Goal: Task Accomplishment & Management: Use online tool/utility

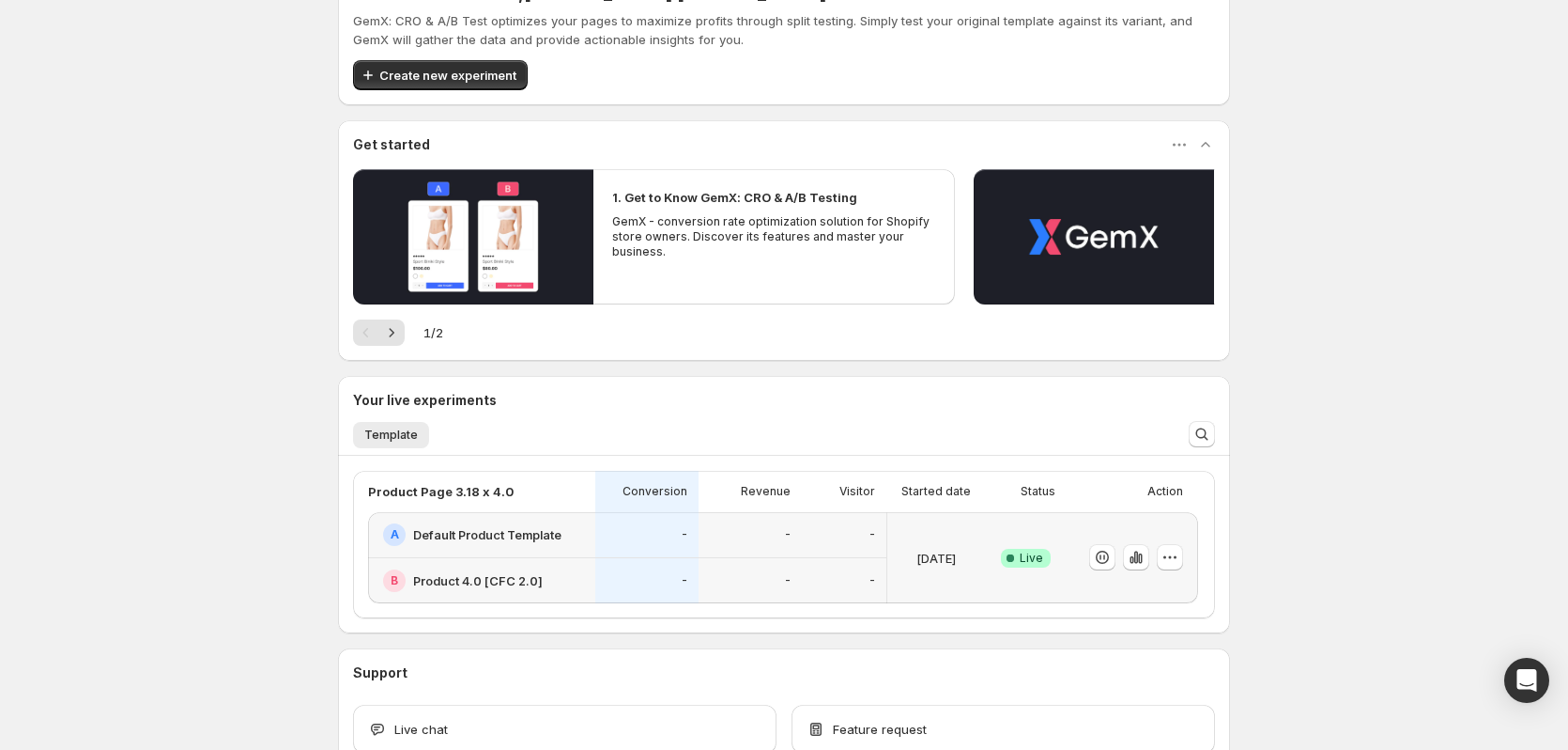
scroll to position [94, 0]
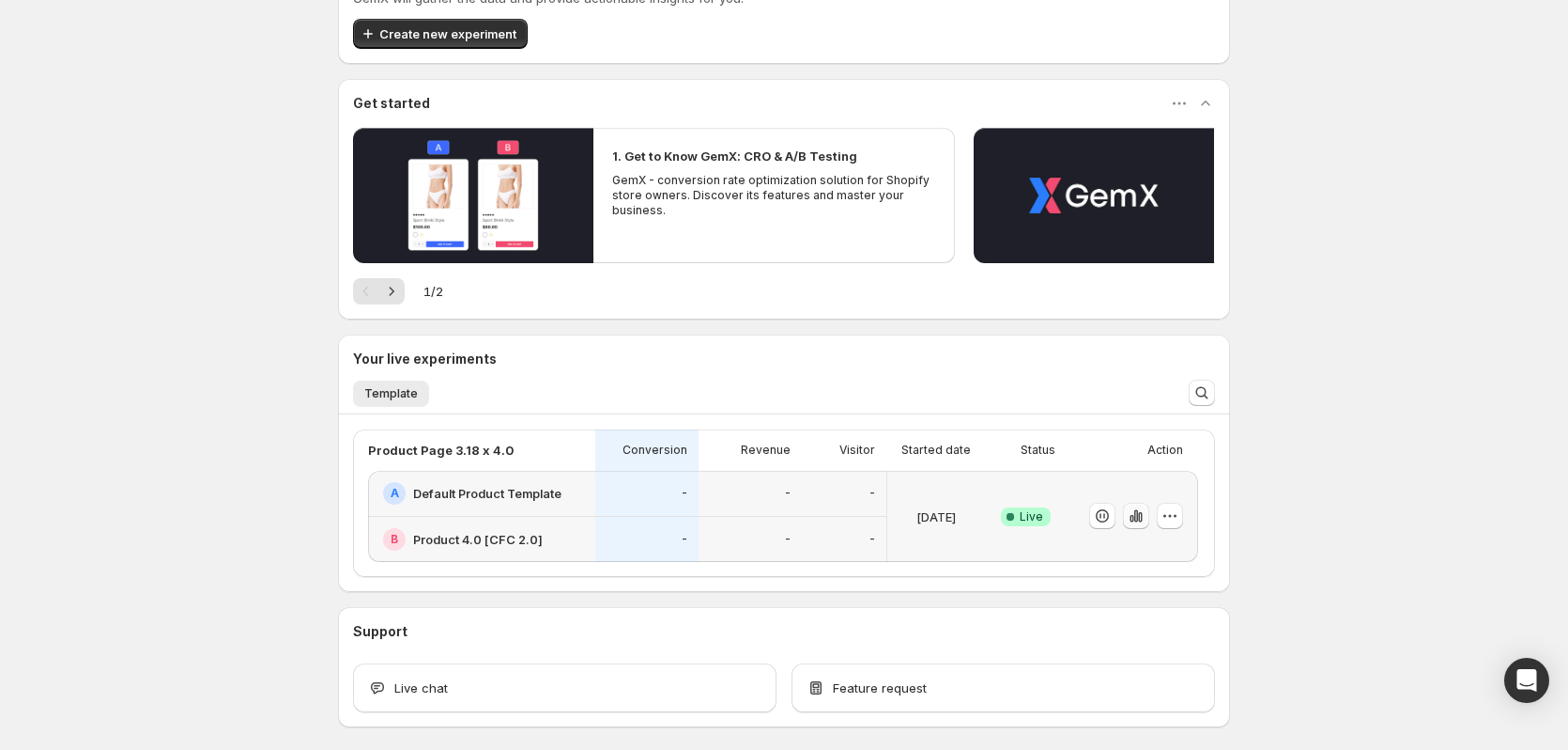
click at [1139, 517] on icon "button" at bounding box center [1137, 516] width 4 height 12
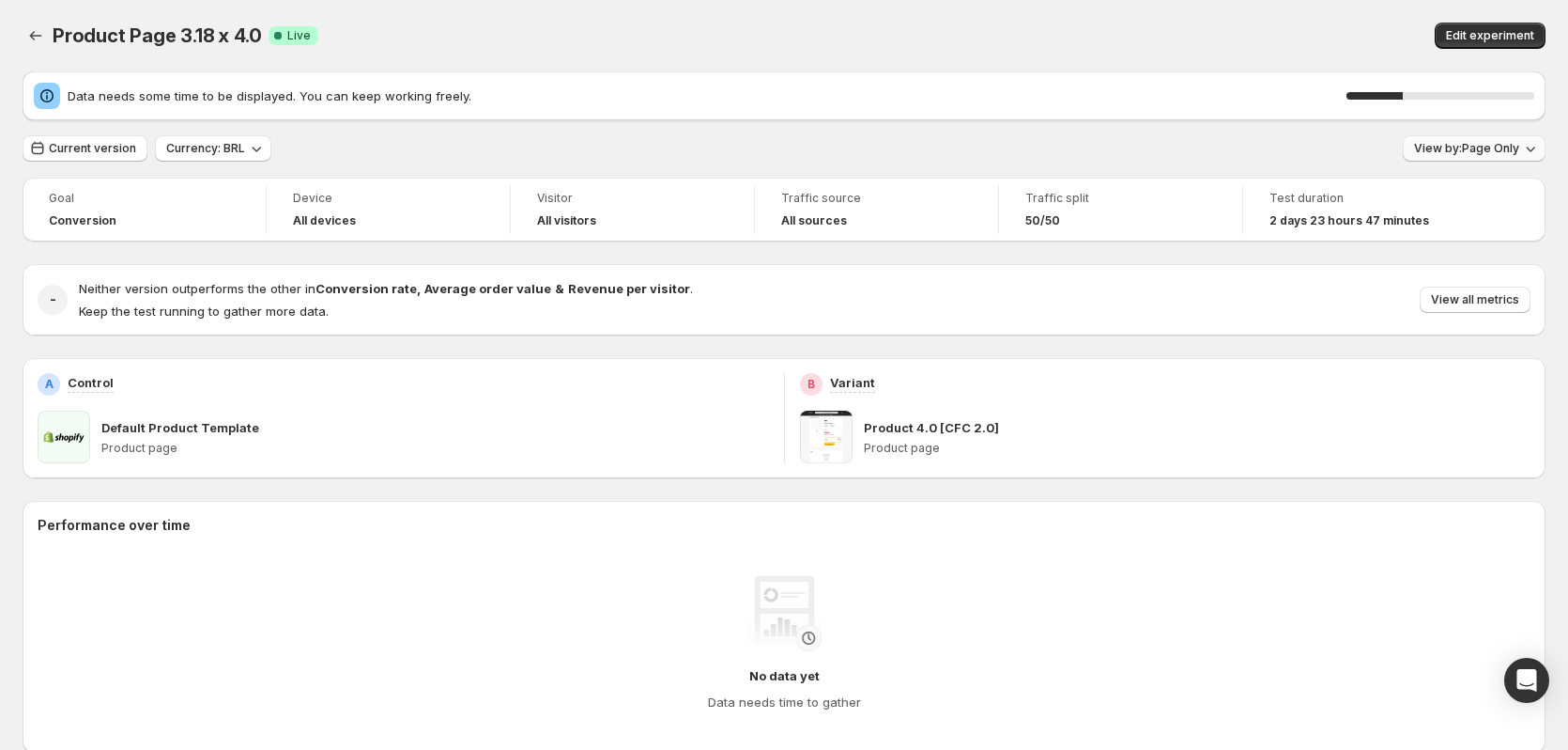
click at [1467, 154] on span "View by: Page Only" at bounding box center [1467, 149] width 105 height 15
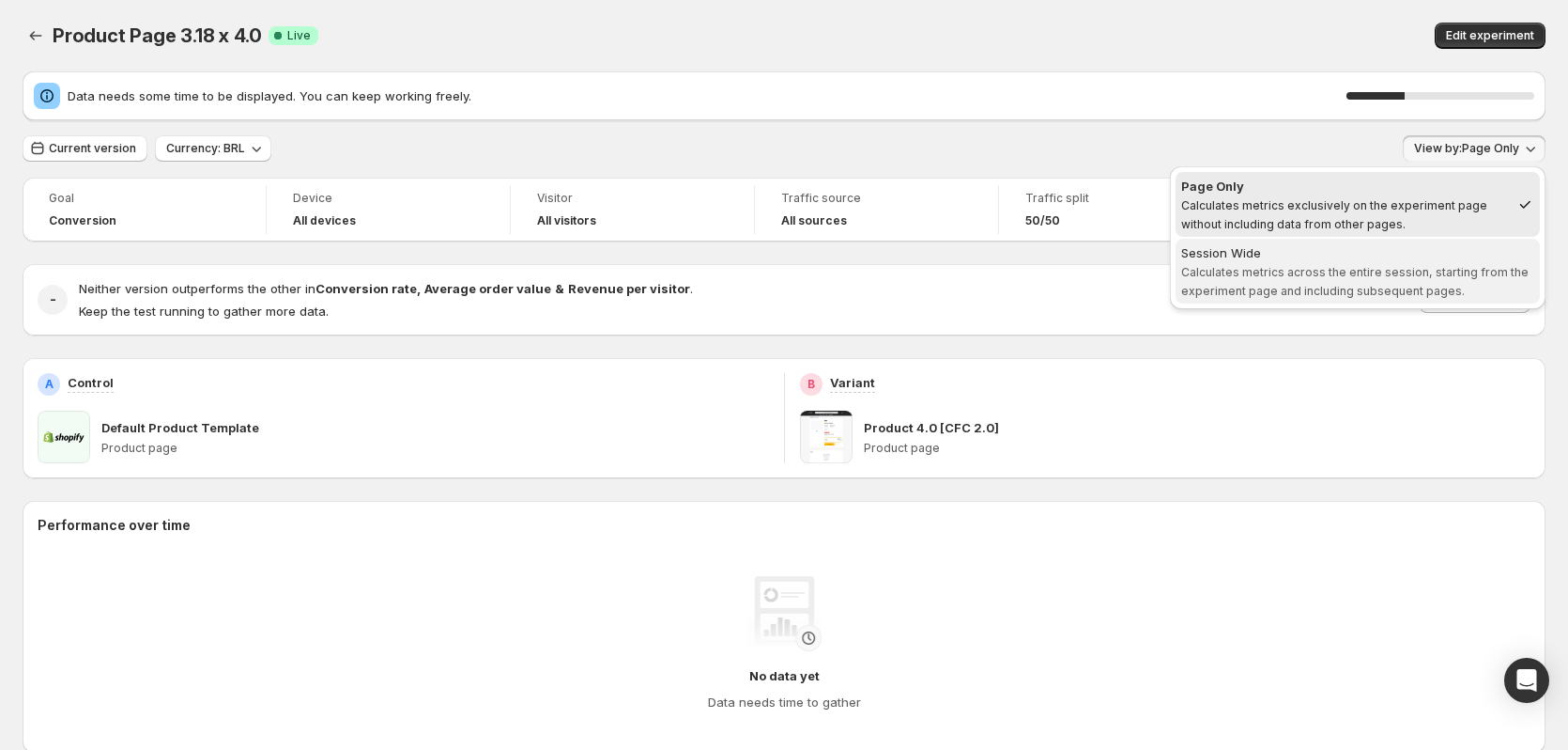
click at [1396, 263] on span "Session Wide Calculates metrics across the entire session, starting from the ex…" at bounding box center [1358, 271] width 353 height 56
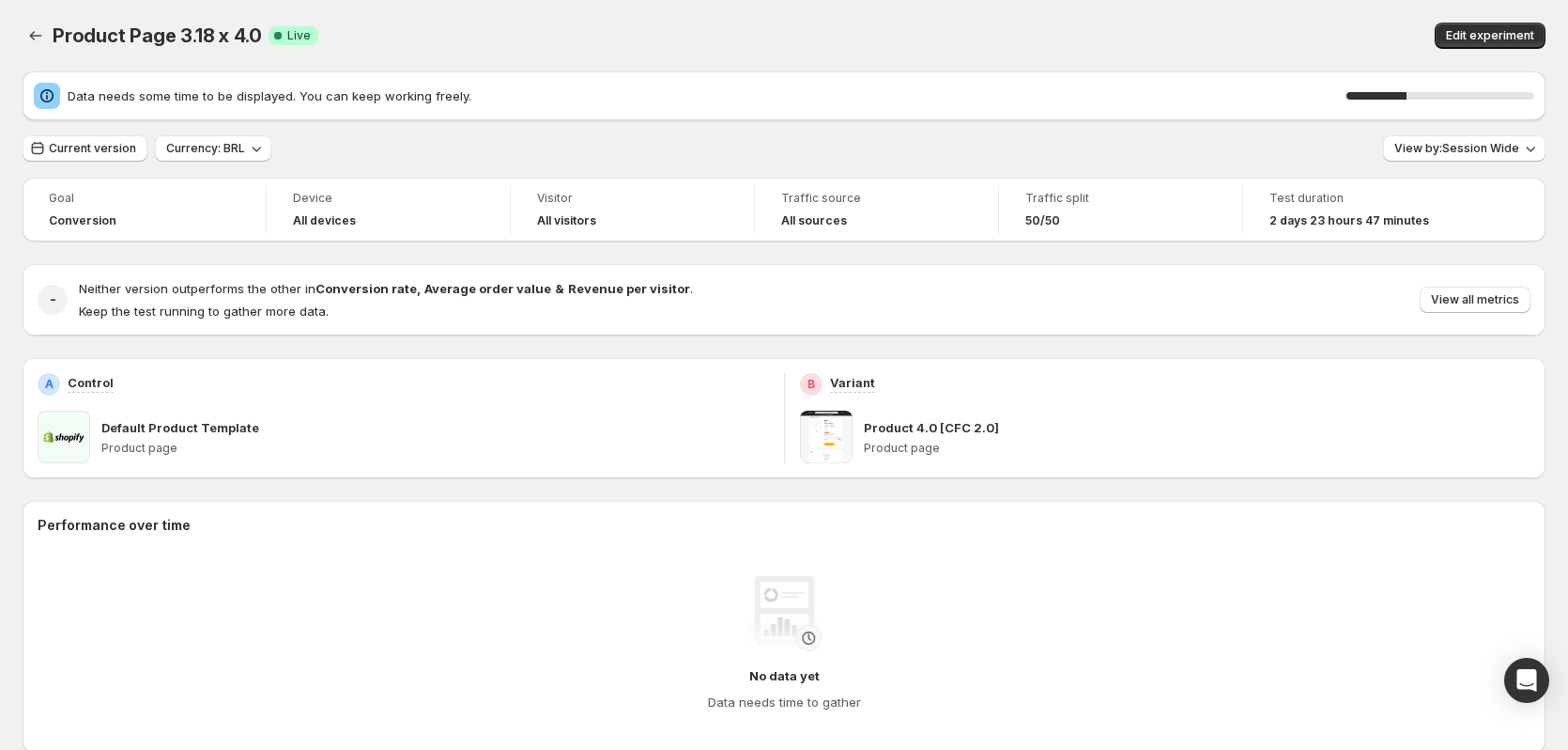
click at [1086, 9] on div "Product Page 3.18 x 4.0. This page is ready Product Page 3.18 x 4.0 Success Com…" at bounding box center [784, 35] width 1523 height 71
click at [1060, 25] on div "Edit experiment" at bounding box center [1212, 36] width 665 height 27
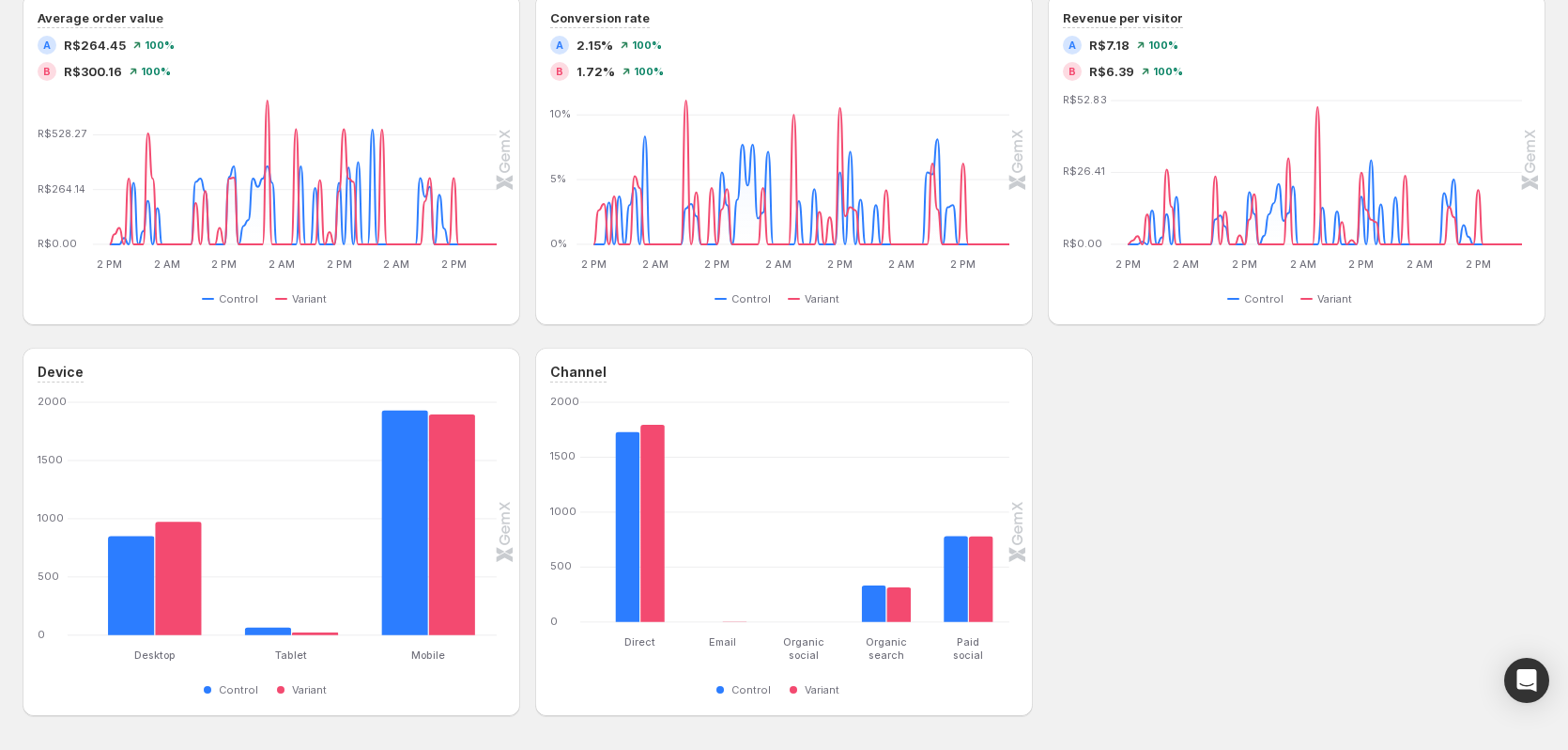
scroll to position [469, 0]
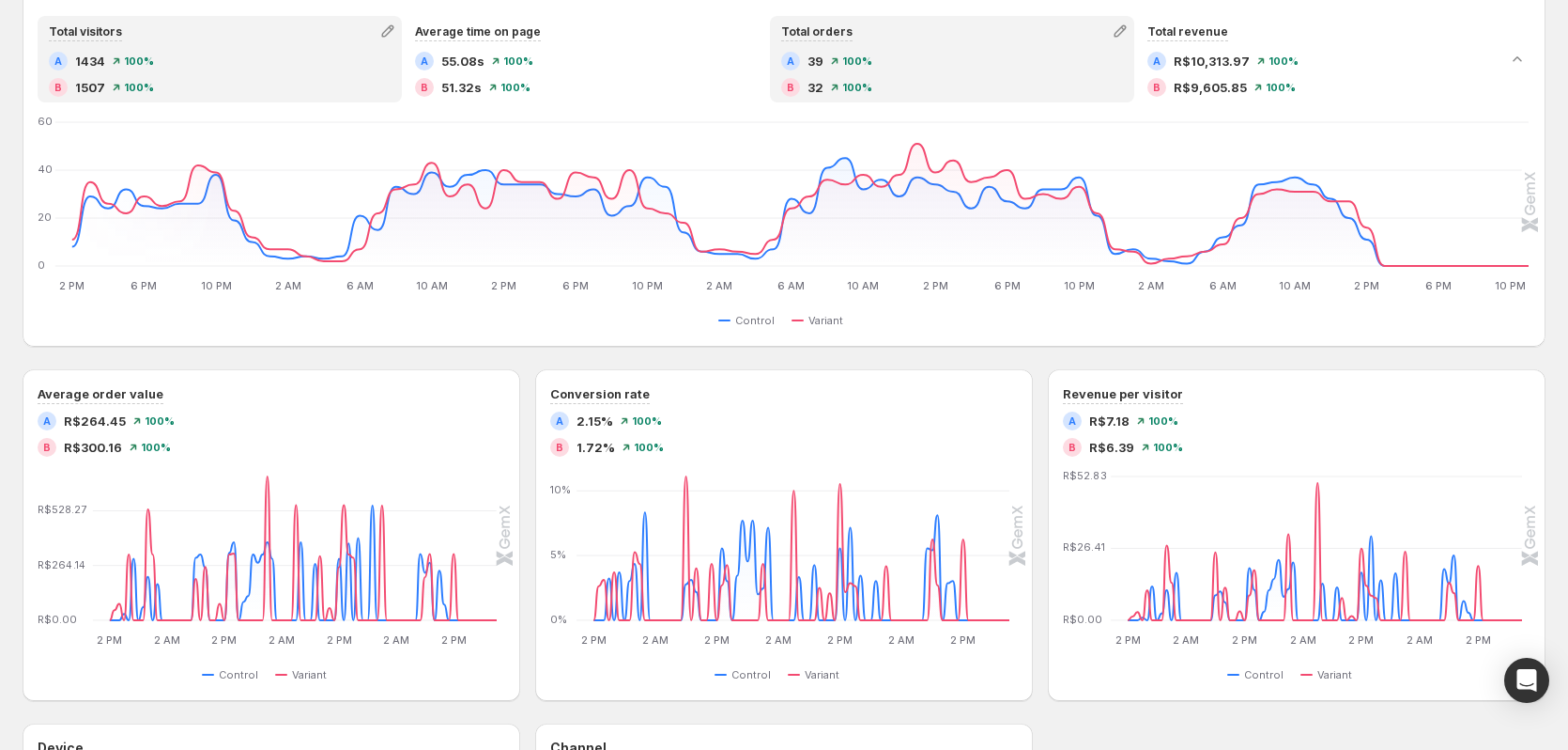
click at [927, 65] on div "A 39 100 %" at bounding box center [952, 61] width 342 height 19
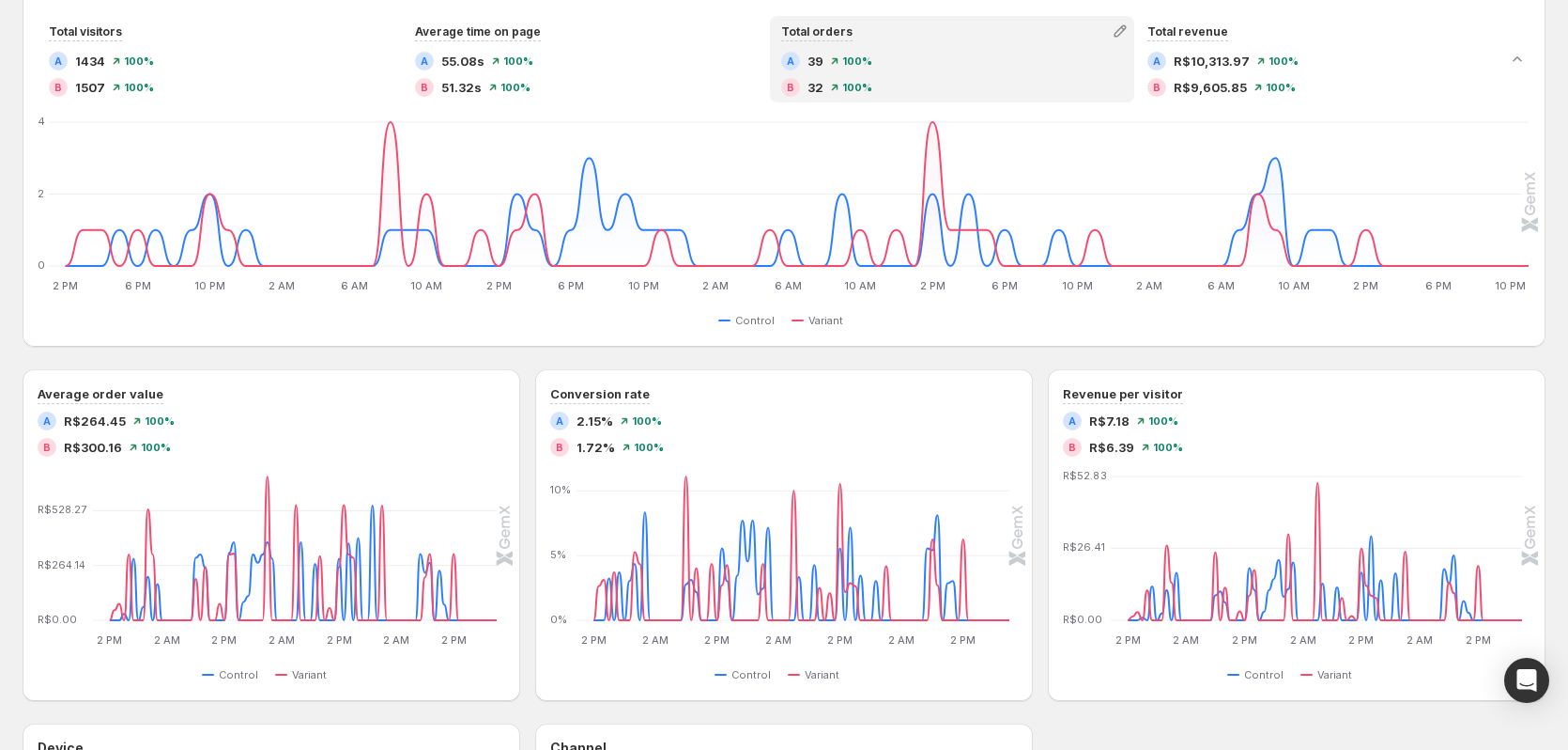
click at [1347, 330] on div "Control Variant" at bounding box center [784, 320] width 1489 height 23
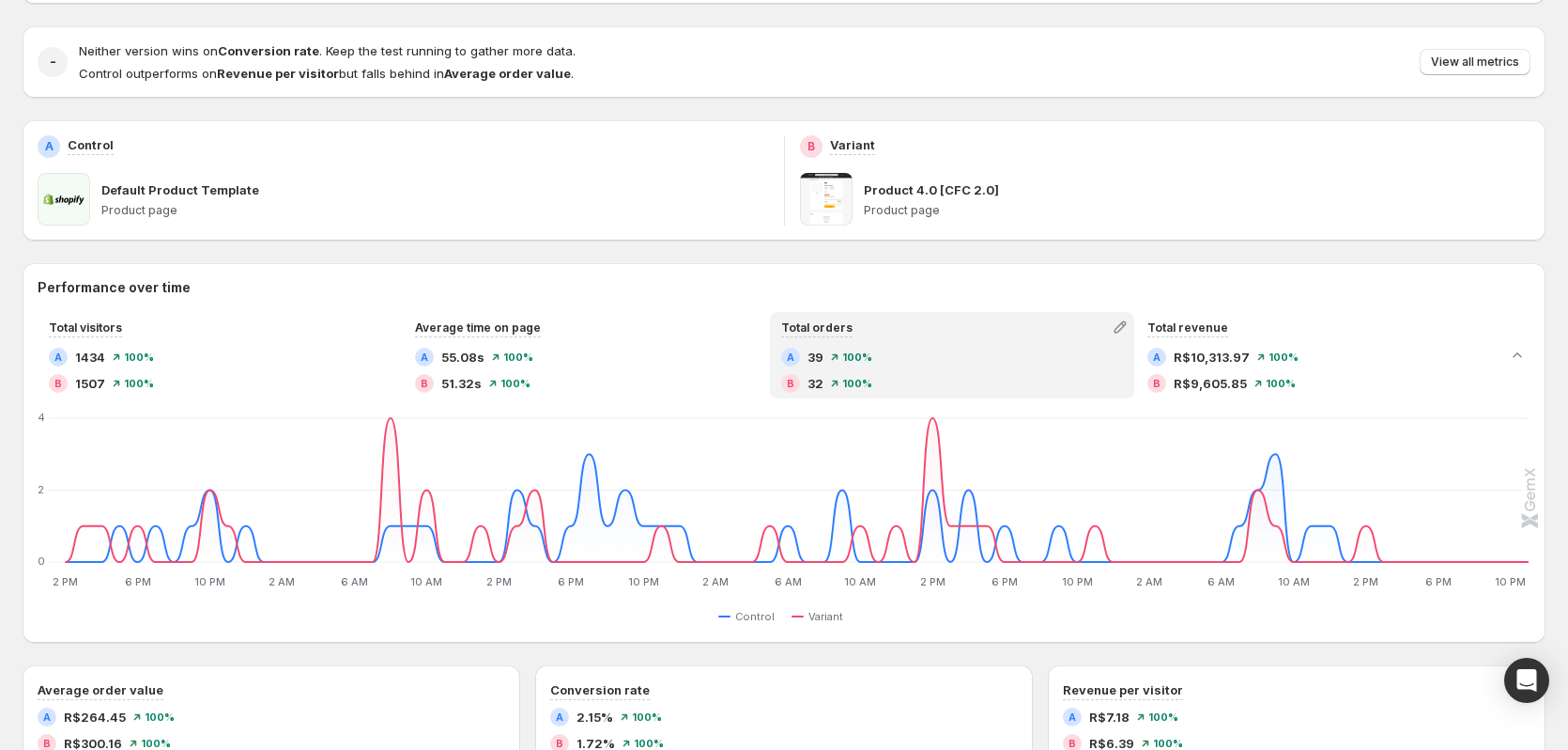
scroll to position [94, 0]
